Goal: Transaction & Acquisition: Book appointment/travel/reservation

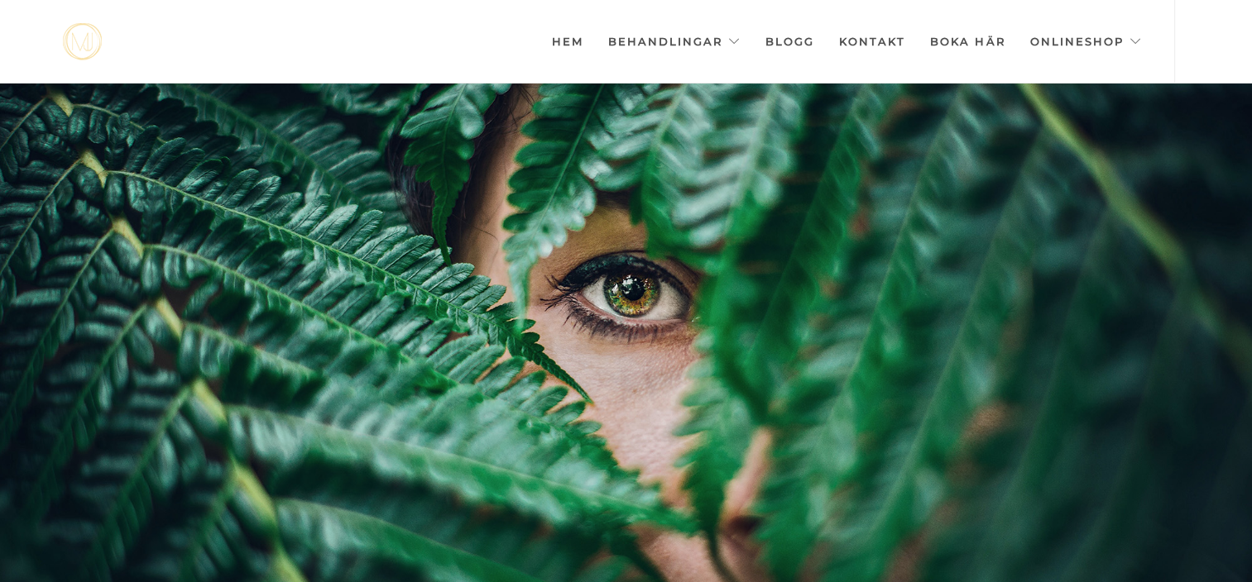
scroll to position [0, -8271]
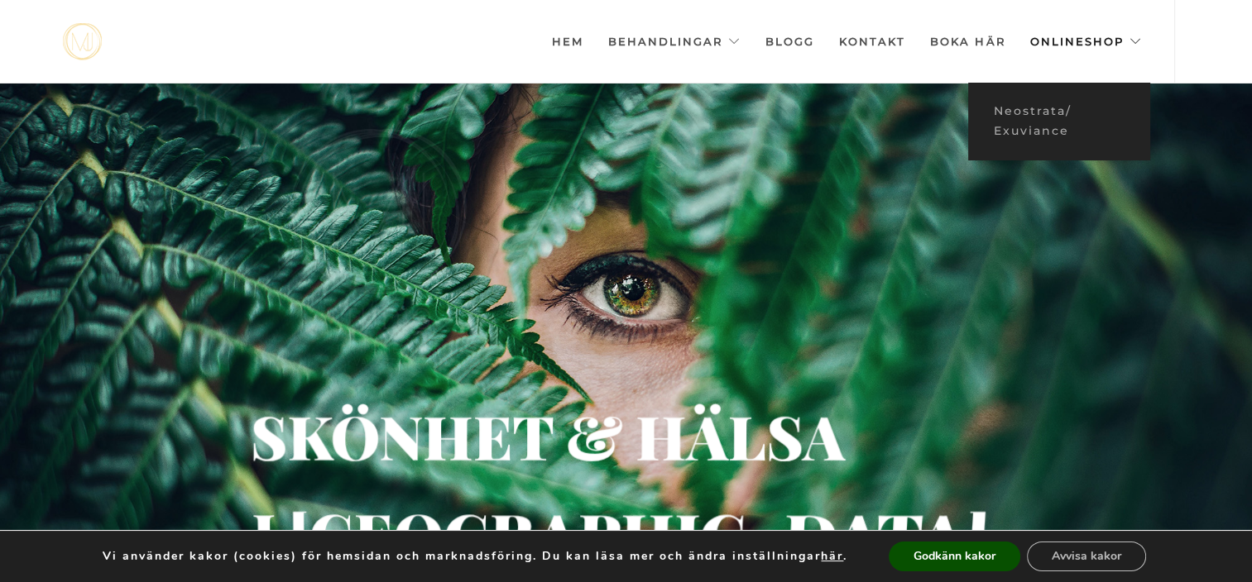
click at [1059, 40] on link "Onlineshop" at bounding box center [1085, 41] width 112 height 83
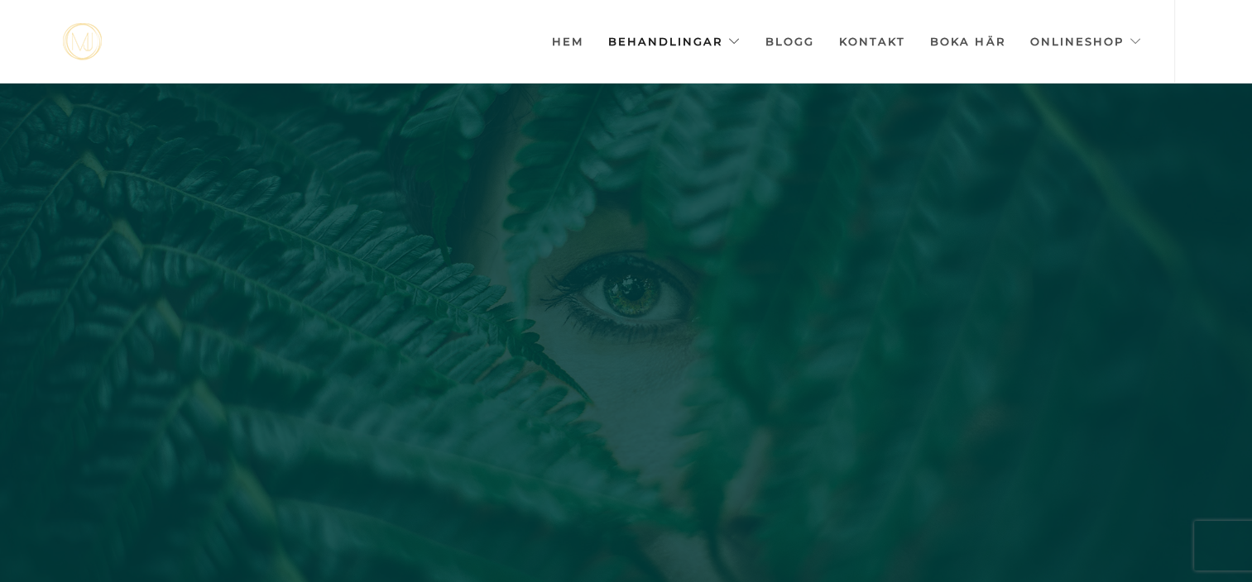
scroll to position [0, -8271]
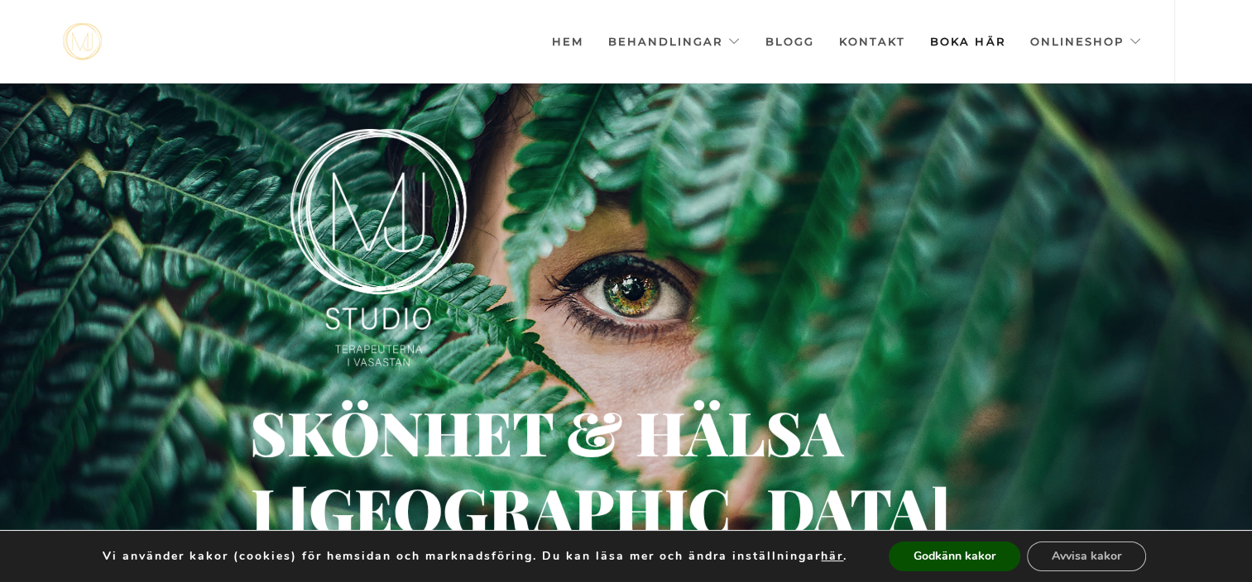
click at [956, 46] on link "Boka här" at bounding box center [967, 41] width 74 height 83
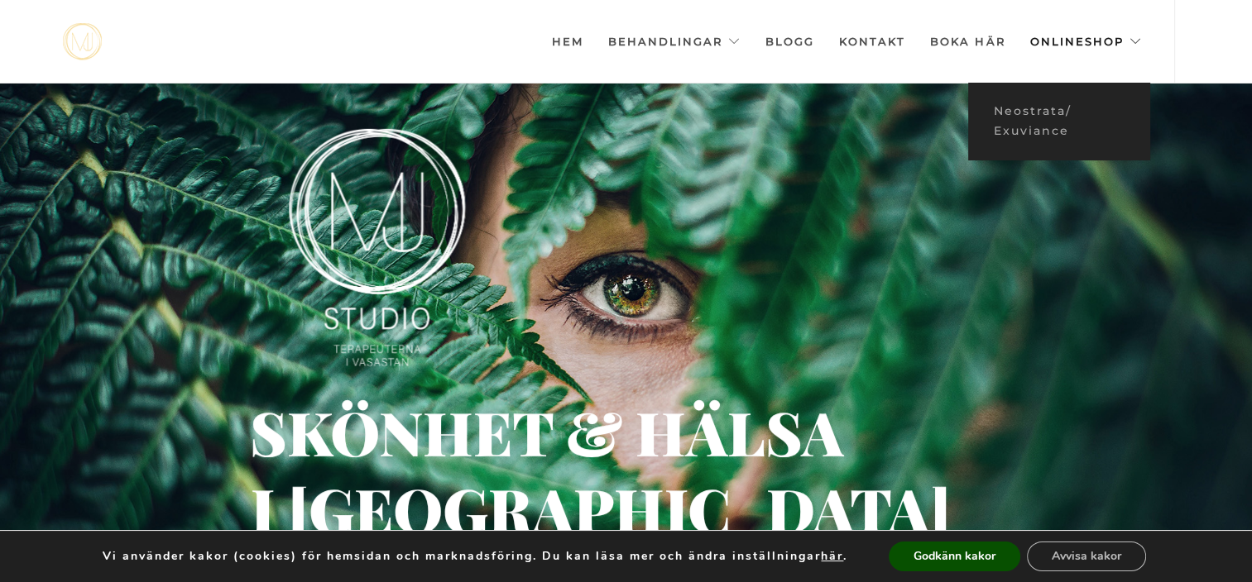
click at [1080, 40] on link "Onlineshop" at bounding box center [1085, 41] width 112 height 83
